Goal: Find specific page/section: Find specific page/section

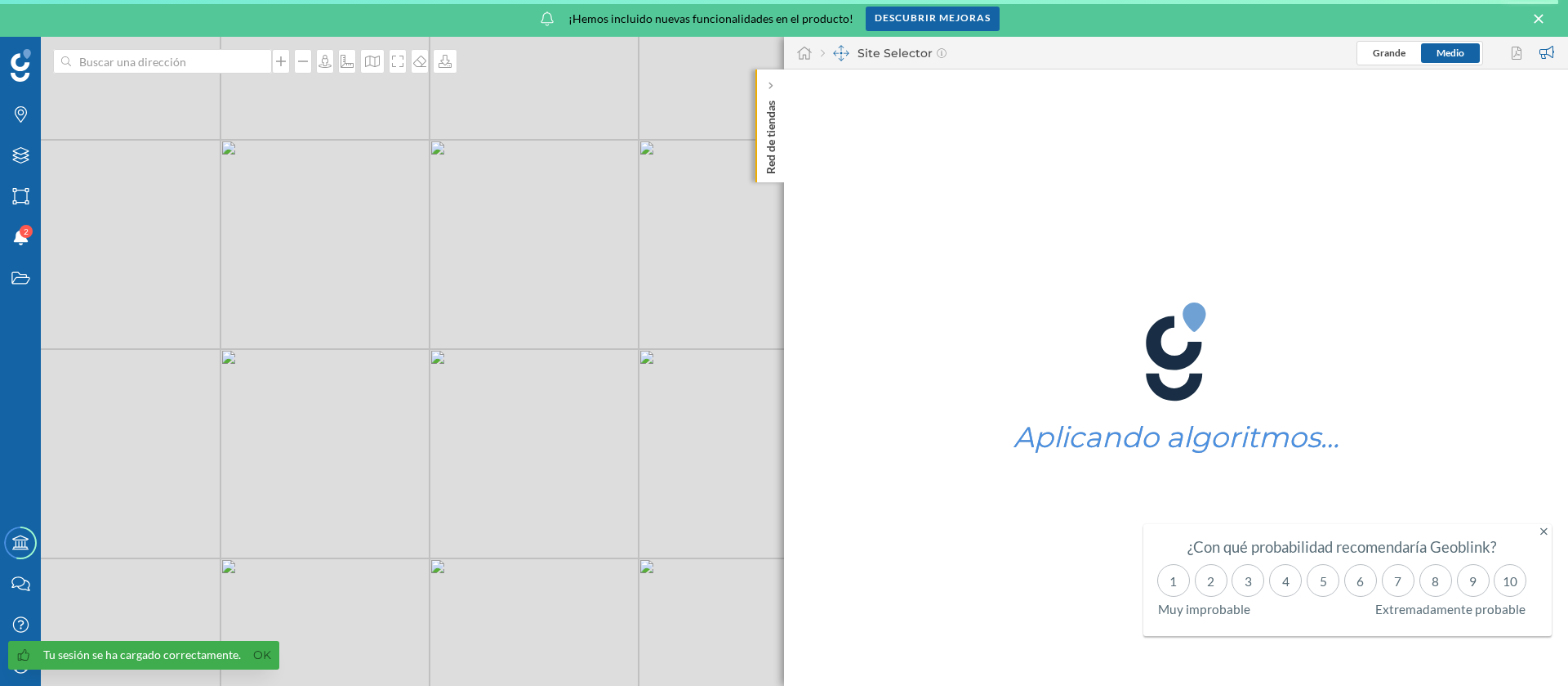
click at [1537, 18] on icon at bounding box center [1538, 18] width 18 height 15
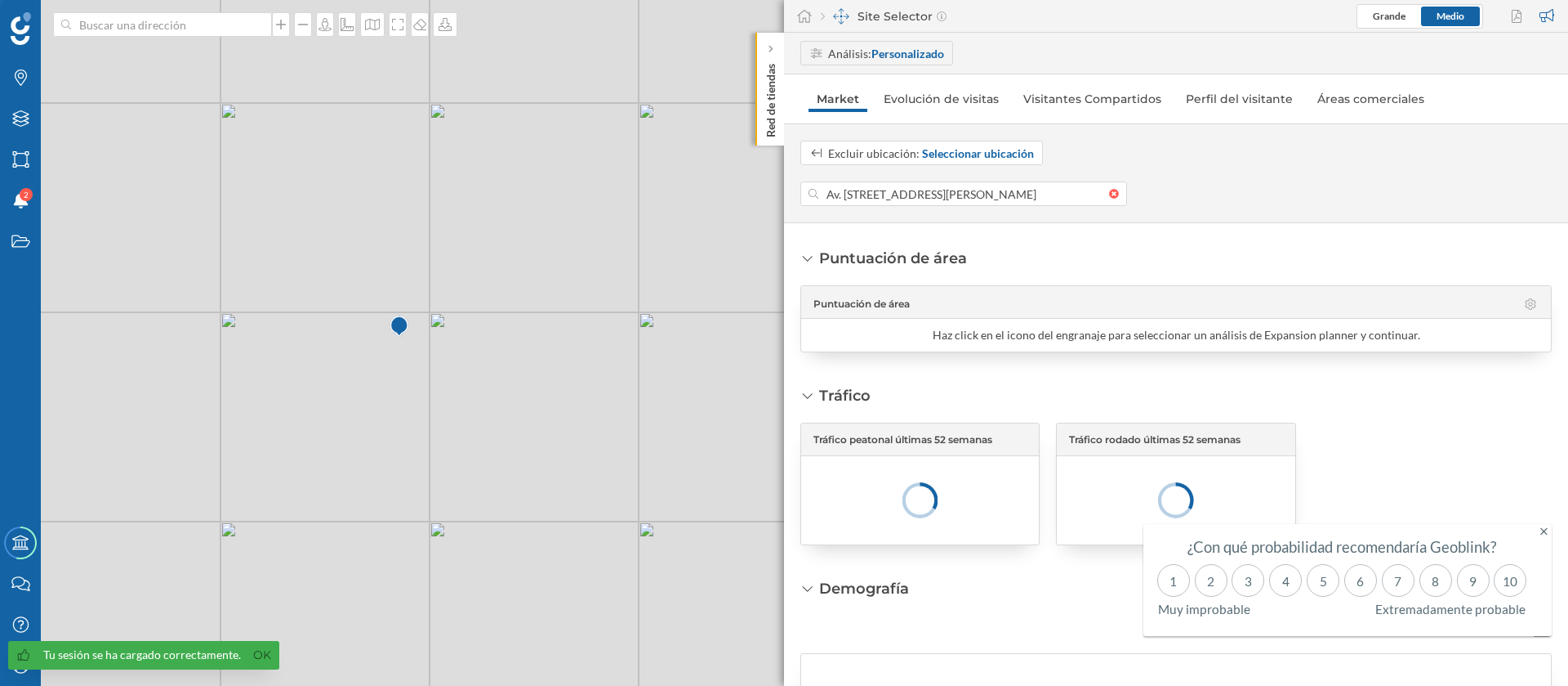
click at [1546, 531] on icon at bounding box center [1544, 531] width 7 height 11
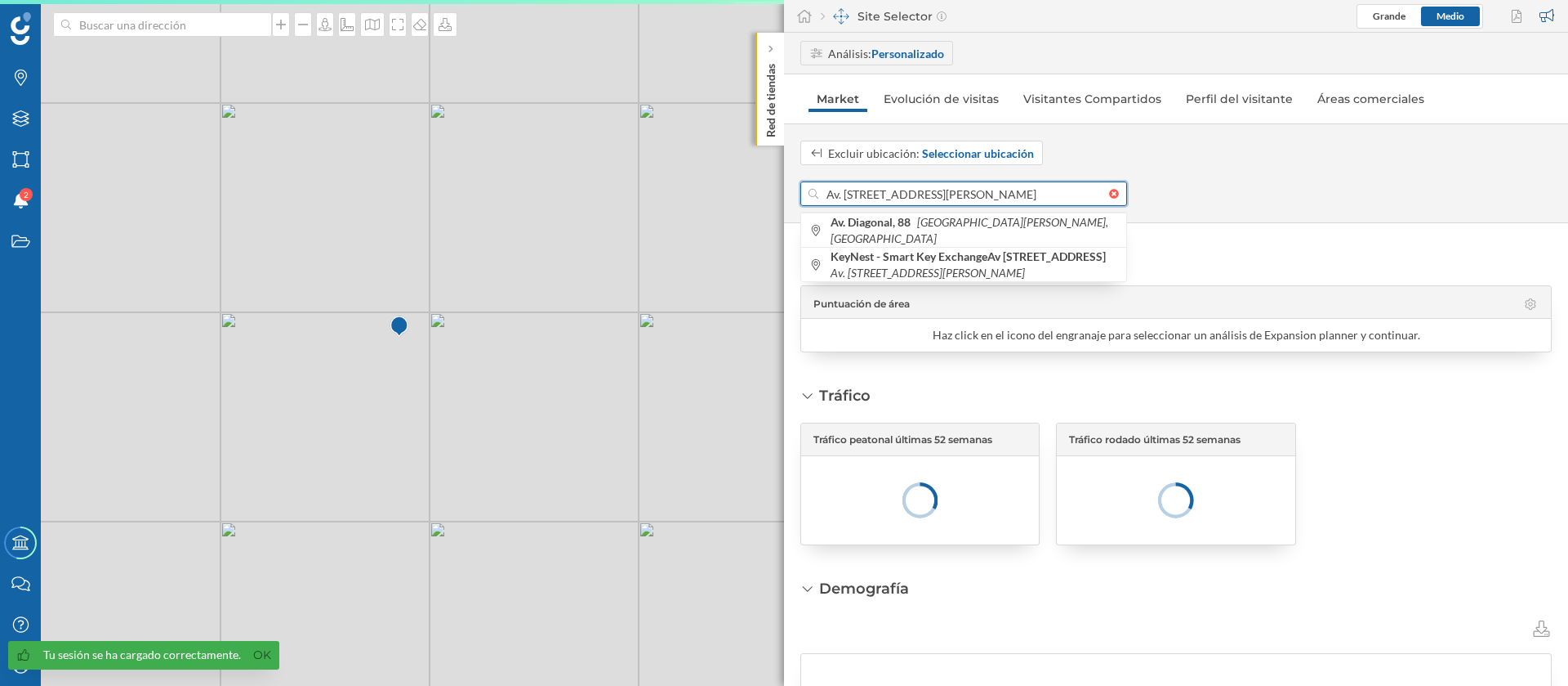
click at [889, 196] on input "Av. [STREET_ADDRESS][PERSON_NAME]" at bounding box center [964, 193] width 291 height 24
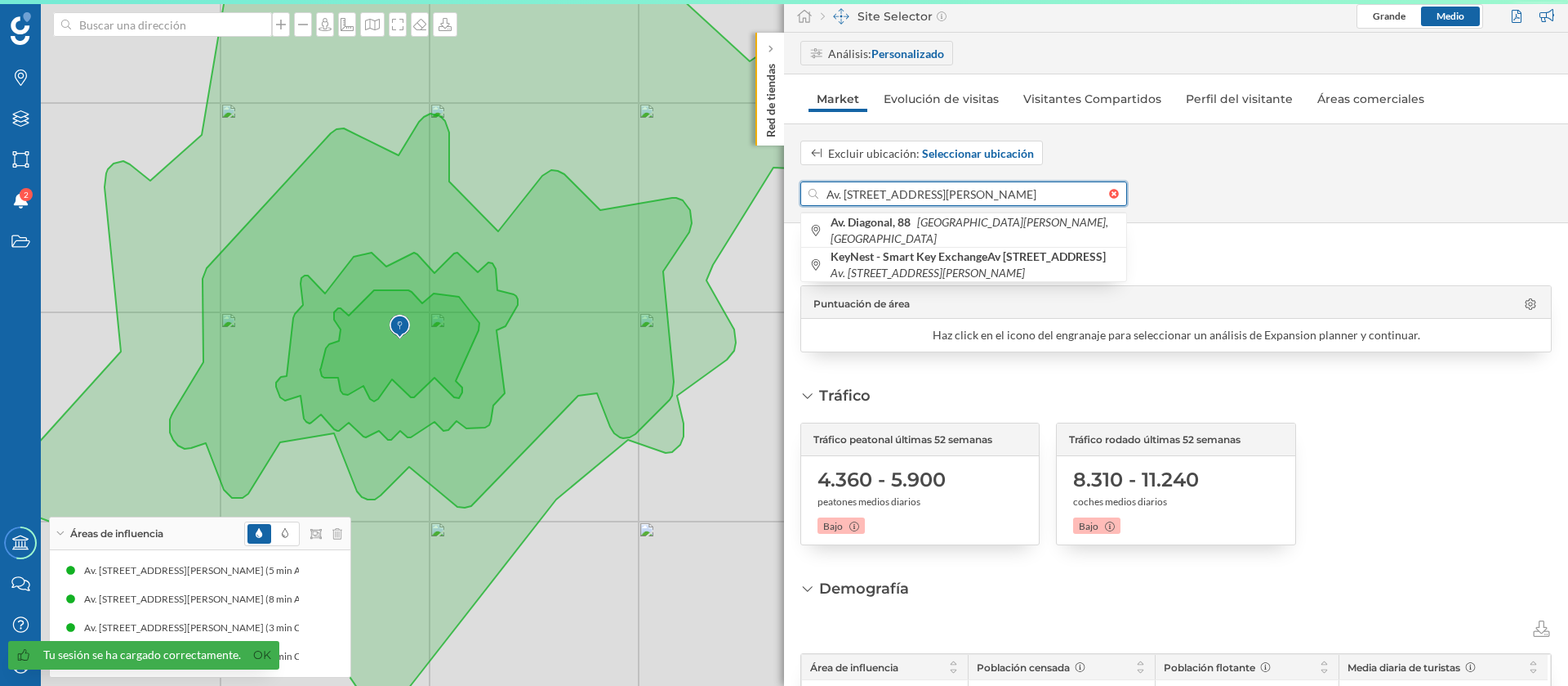
type input "m"
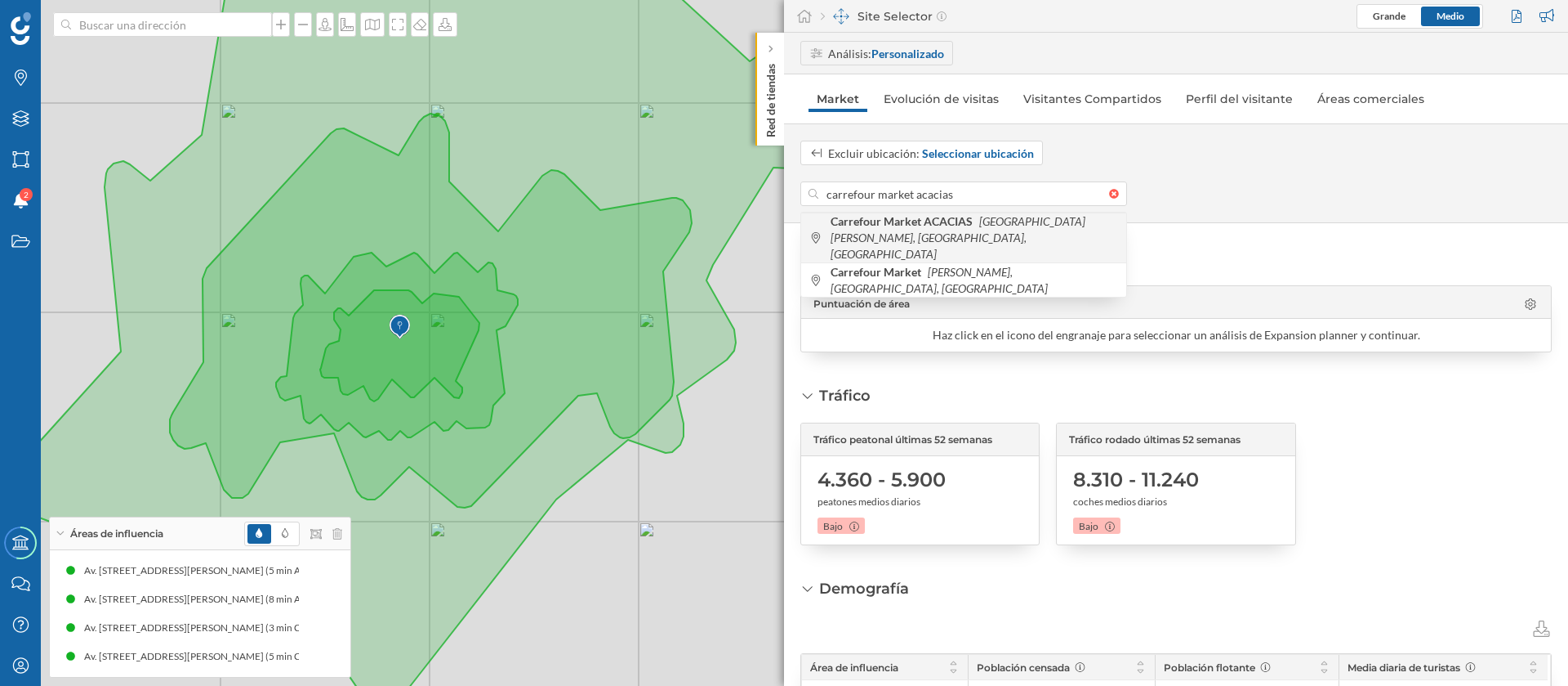
click at [915, 229] on span "Carrefour Market ACACIAS [GEOGRAPHIC_DATA][PERSON_NAME], [GEOGRAPHIC_DATA], [GE…" at bounding box center [974, 238] width 288 height 49
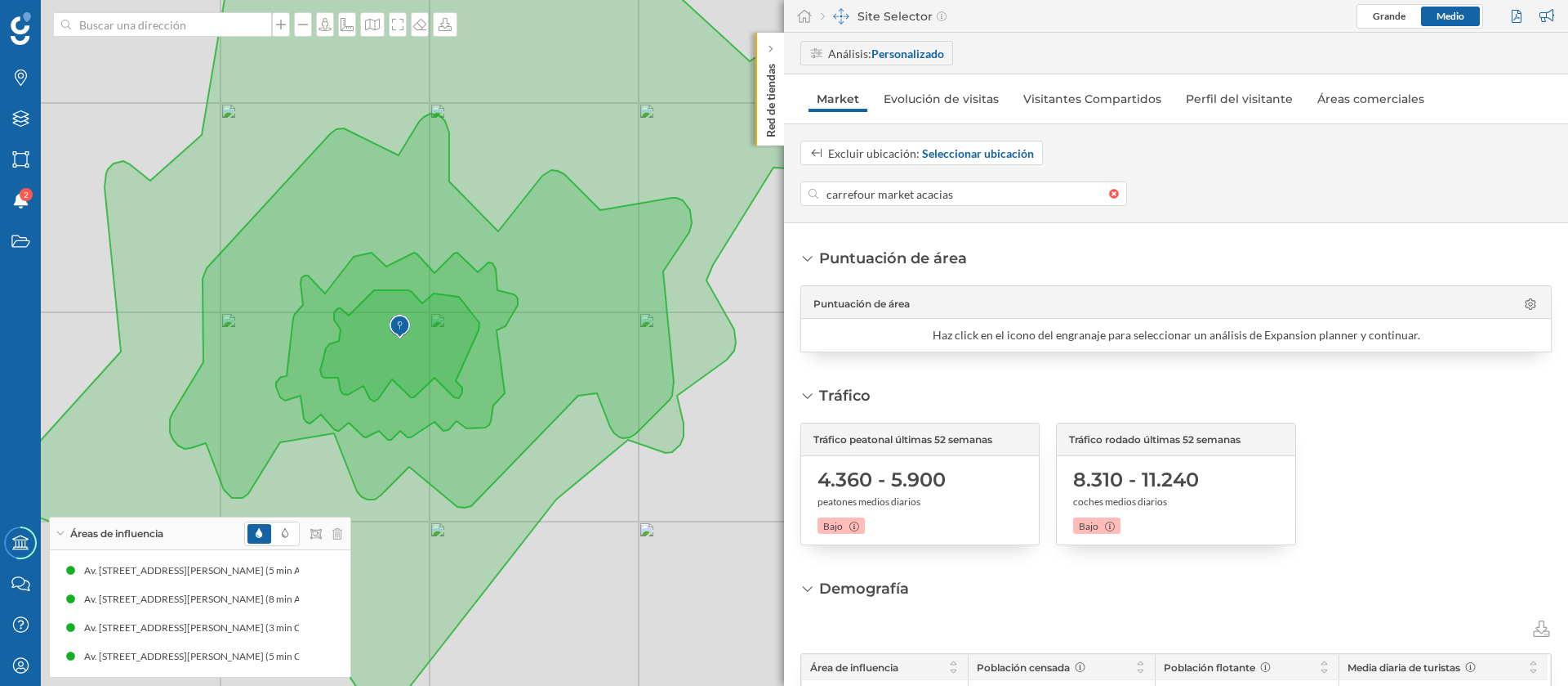
type input "[GEOGRAPHIC_DATA], [GEOGRAPHIC_DATA][PERSON_NAME], [GEOGRAPHIC_DATA], [GEOGRAPH…"
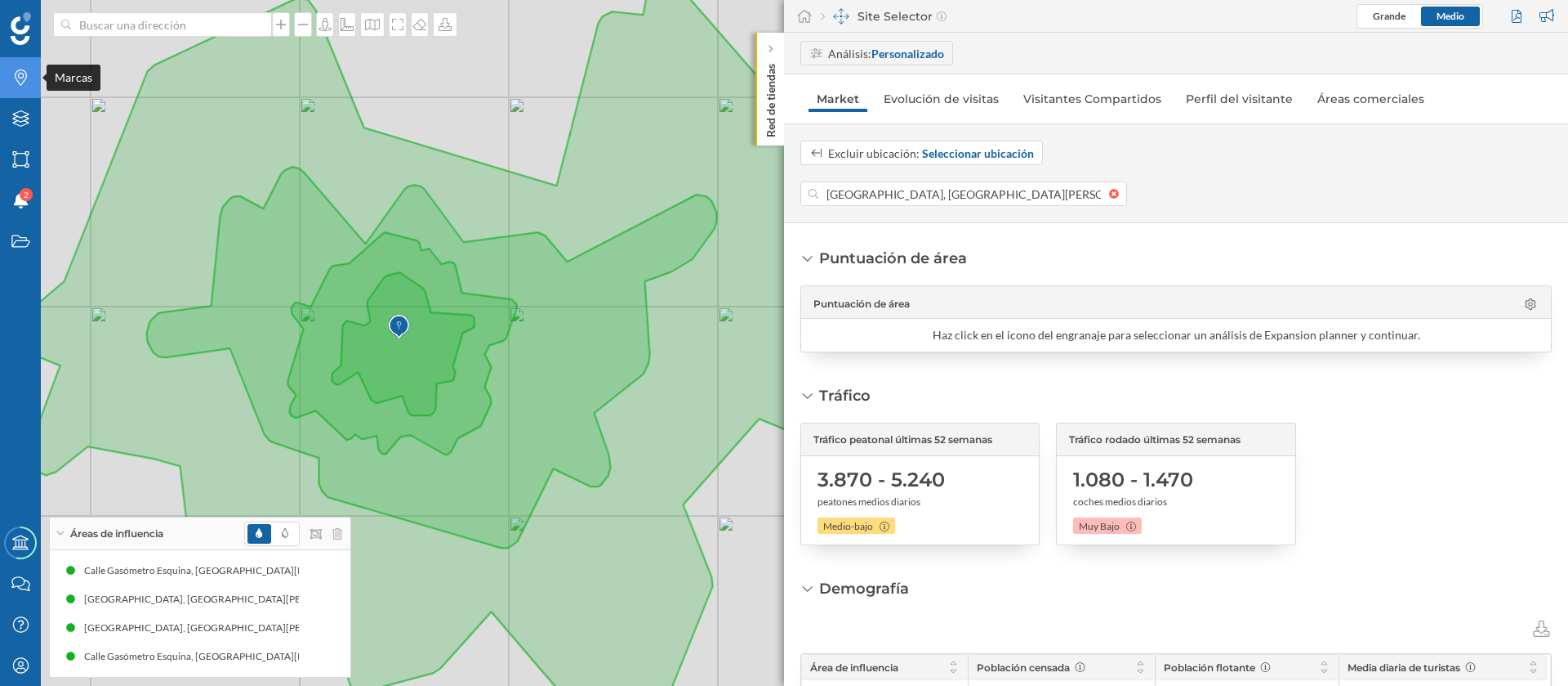
click at [10, 74] on icon "Marcas" at bounding box center [20, 77] width 20 height 17
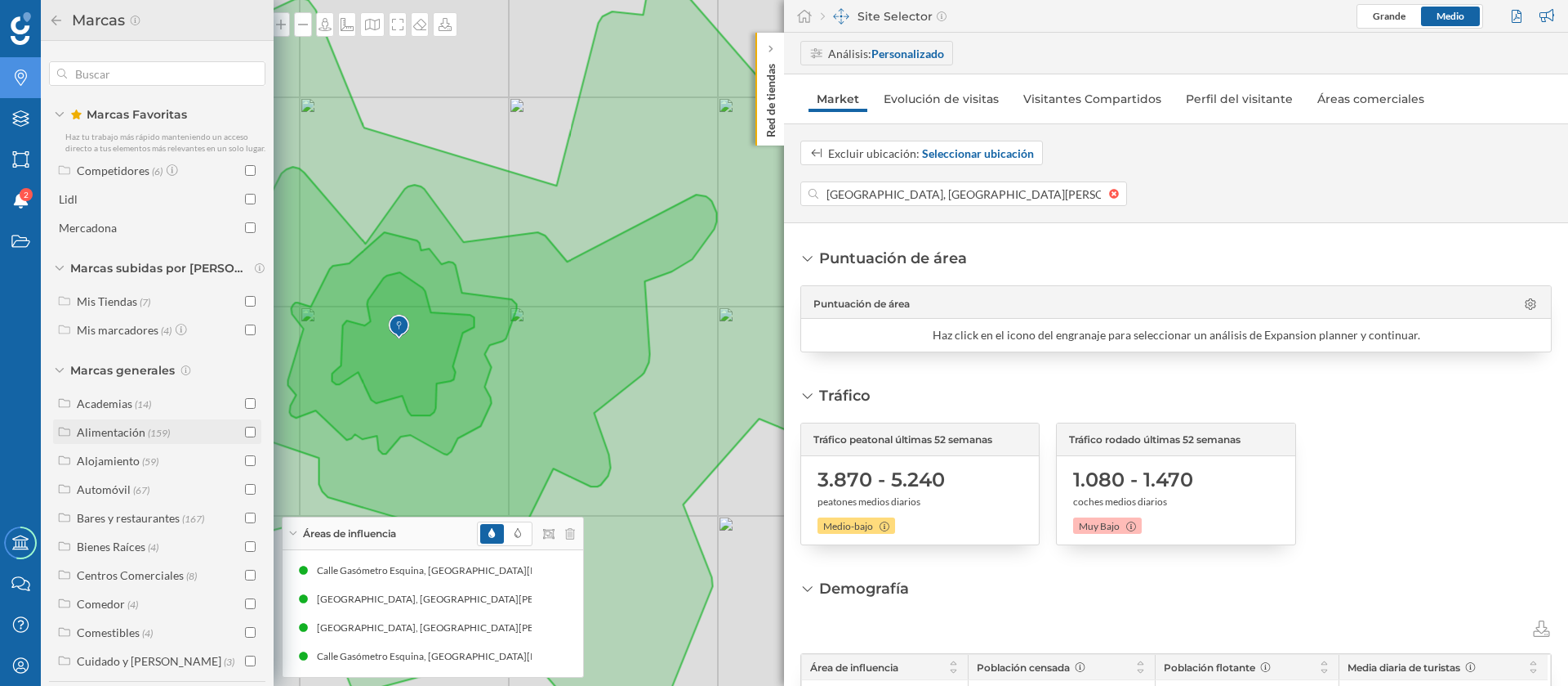
click at [248, 438] on input "checkbox" at bounding box center [250, 432] width 10 height 10
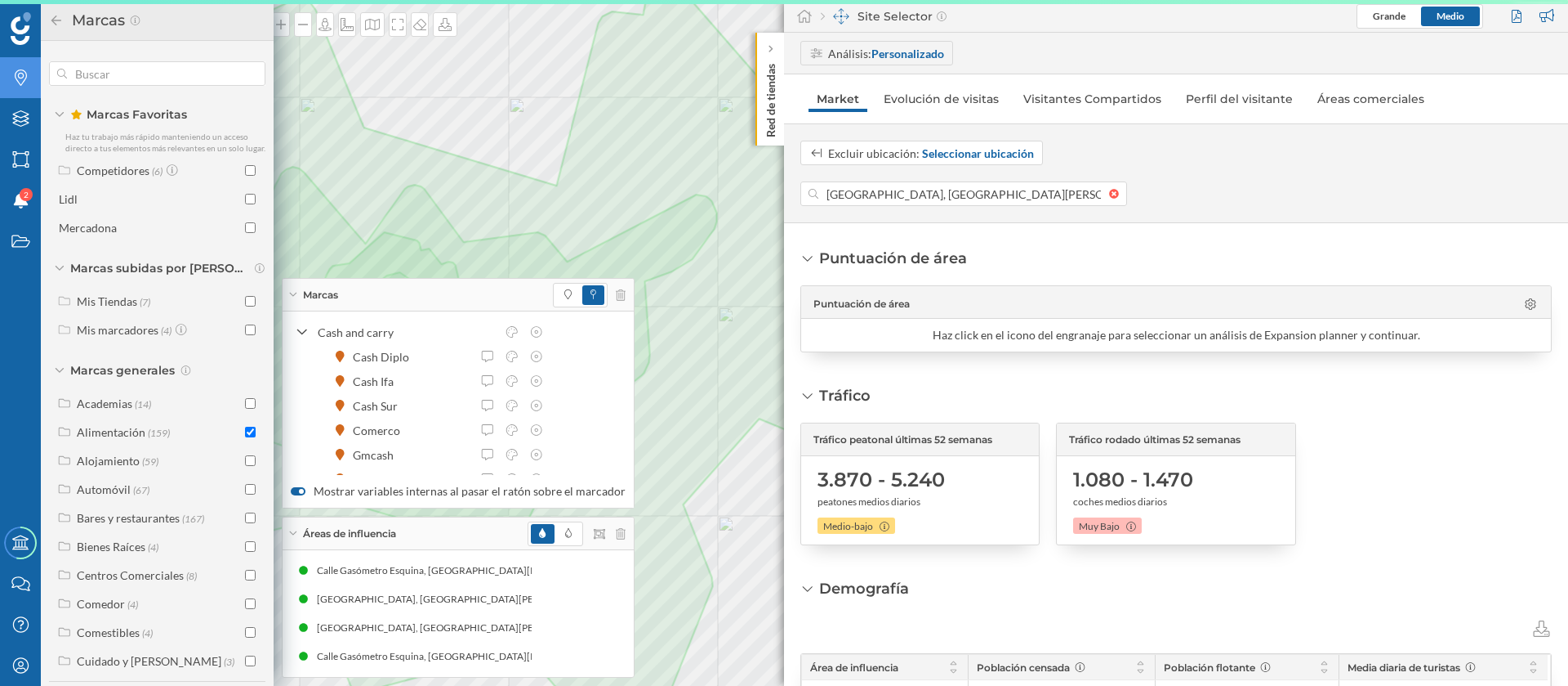
click at [299, 294] on div "Marcas" at bounding box center [458, 295] width 352 height 32
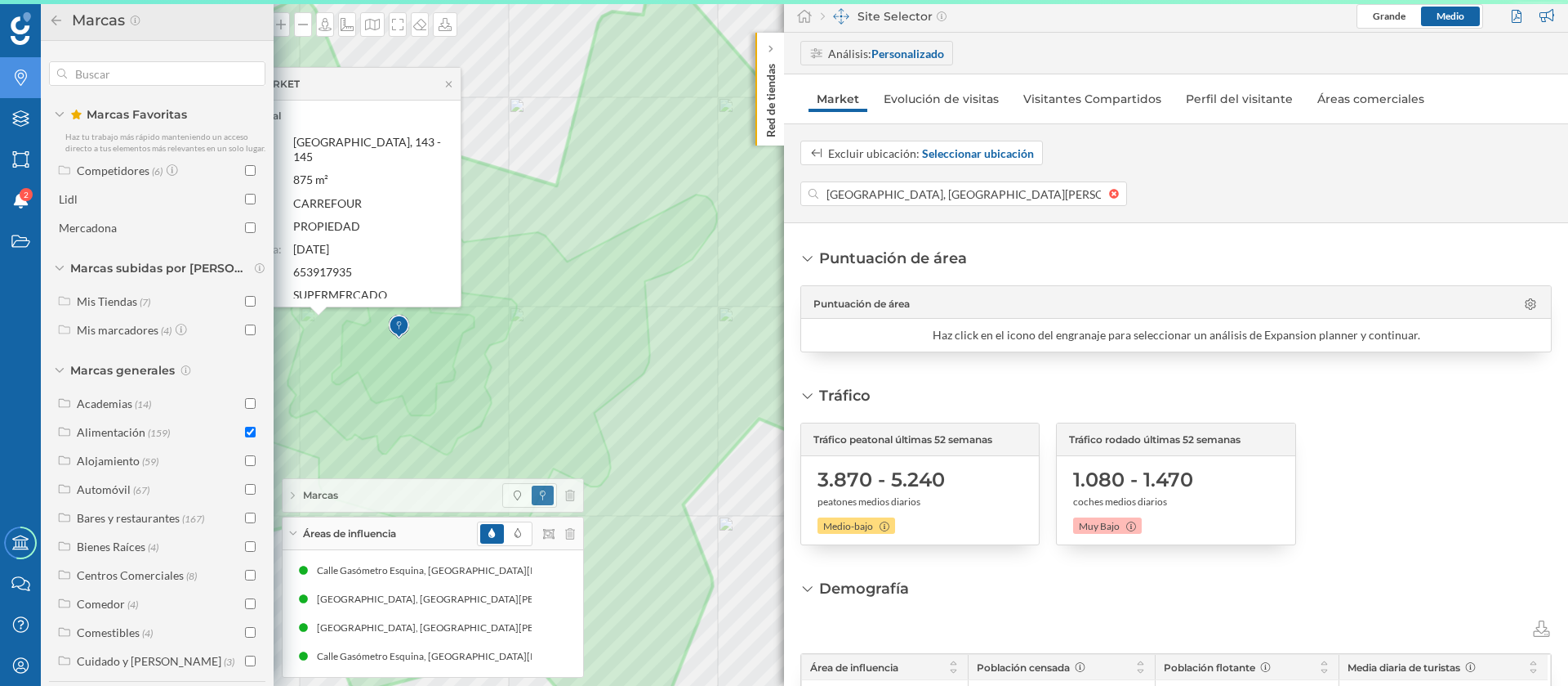
click at [299, 529] on div "Áreas de influencia" at bounding box center [433, 533] width 301 height 32
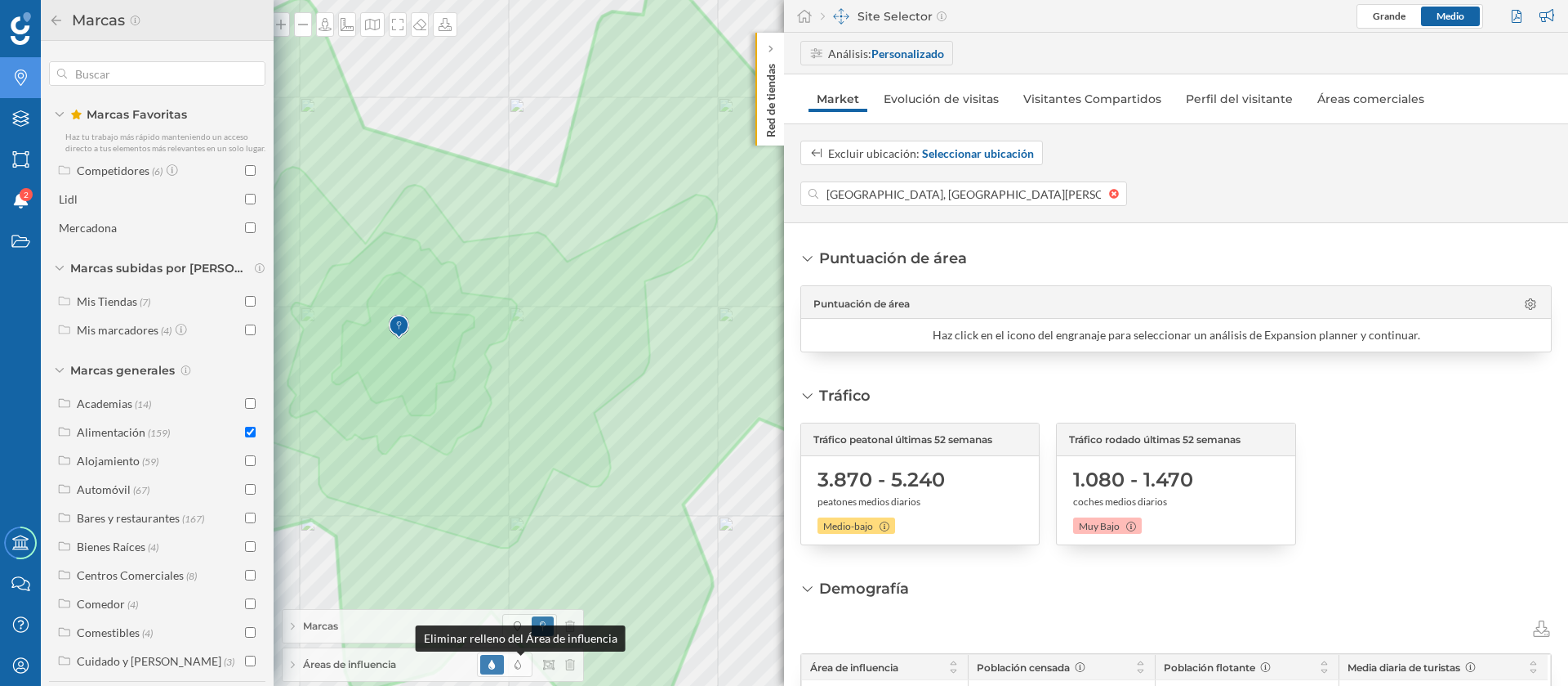
click at [514, 626] on div "Eliminar relleno del Área de influencia" at bounding box center [520, 639] width 210 height 26
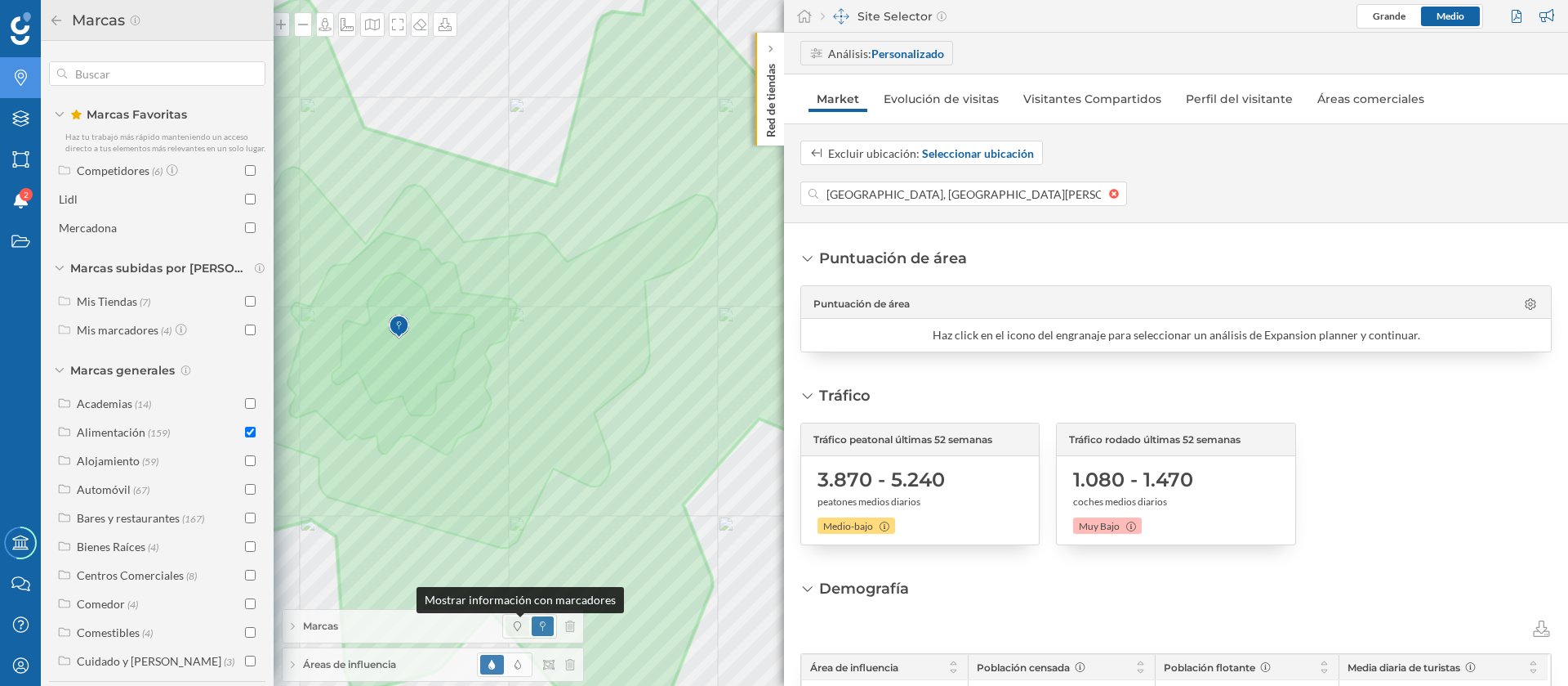
click at [517, 626] on icon at bounding box center [518, 626] width 7 height 10
